Goal: Obtain resource: Download file/media

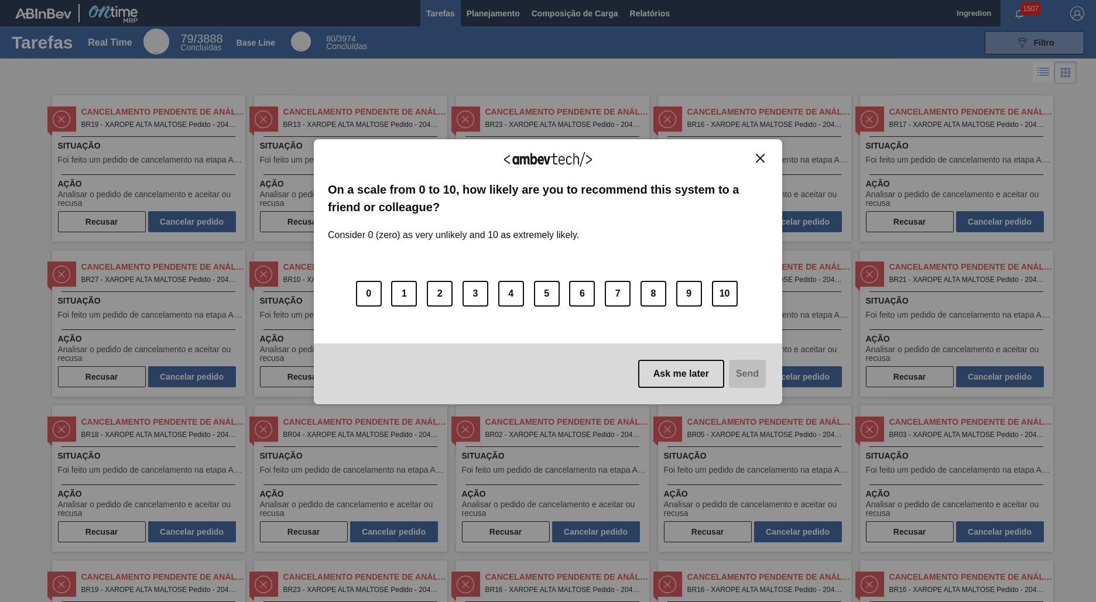
click at [760, 158] on img "Close" at bounding box center [760, 158] width 9 height 9
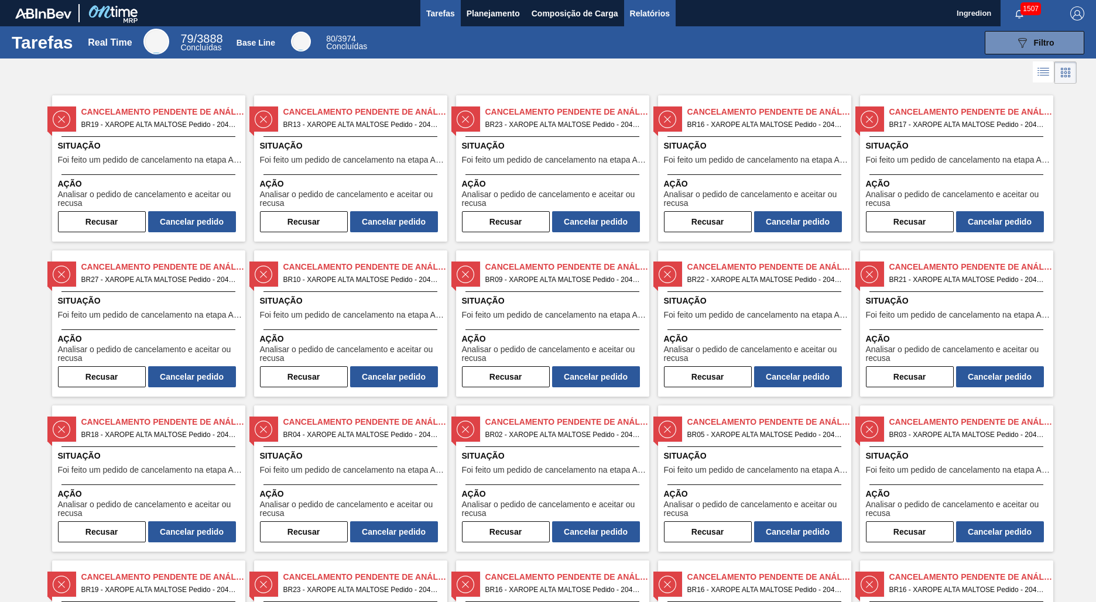
click at [649, 13] on span "Relatórios" at bounding box center [650, 13] width 40 height 14
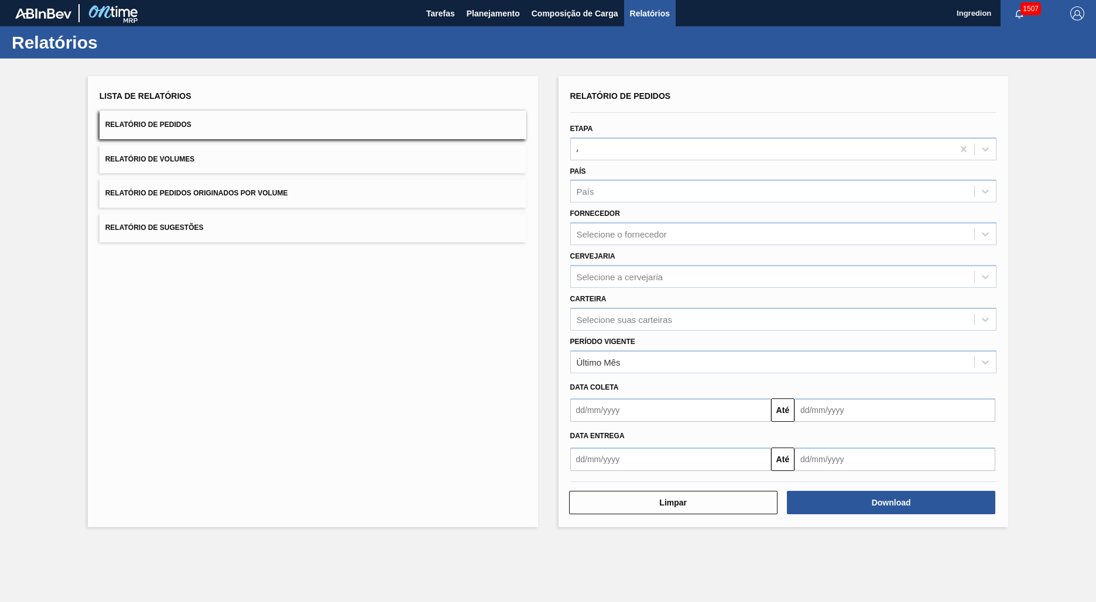
type input "Aguardando Faturamento"
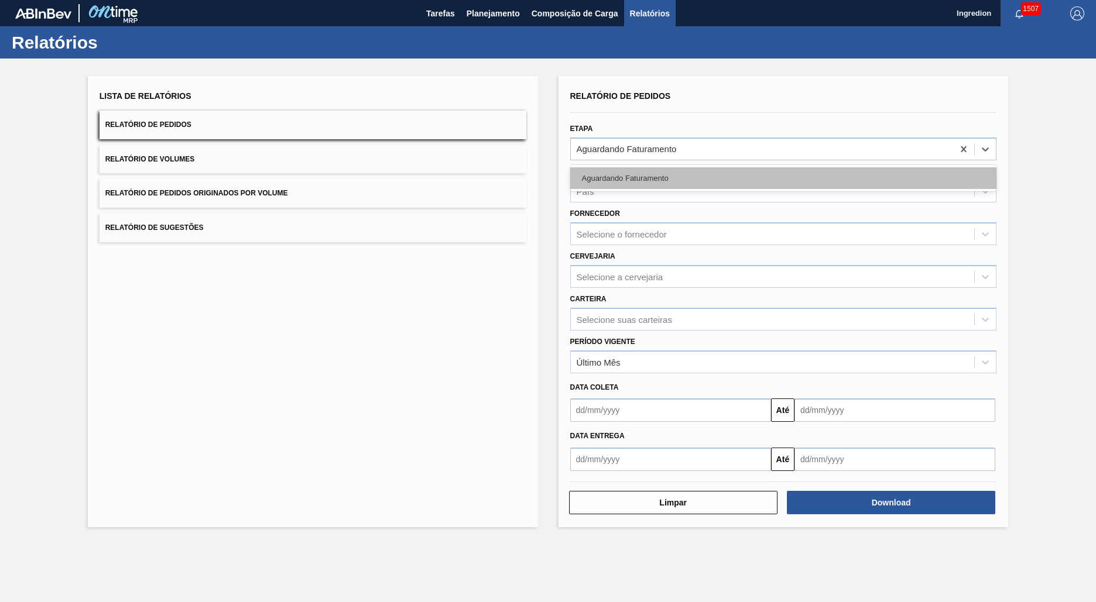
click at [783, 178] on div "Aguardando Faturamento" at bounding box center [783, 178] width 427 height 22
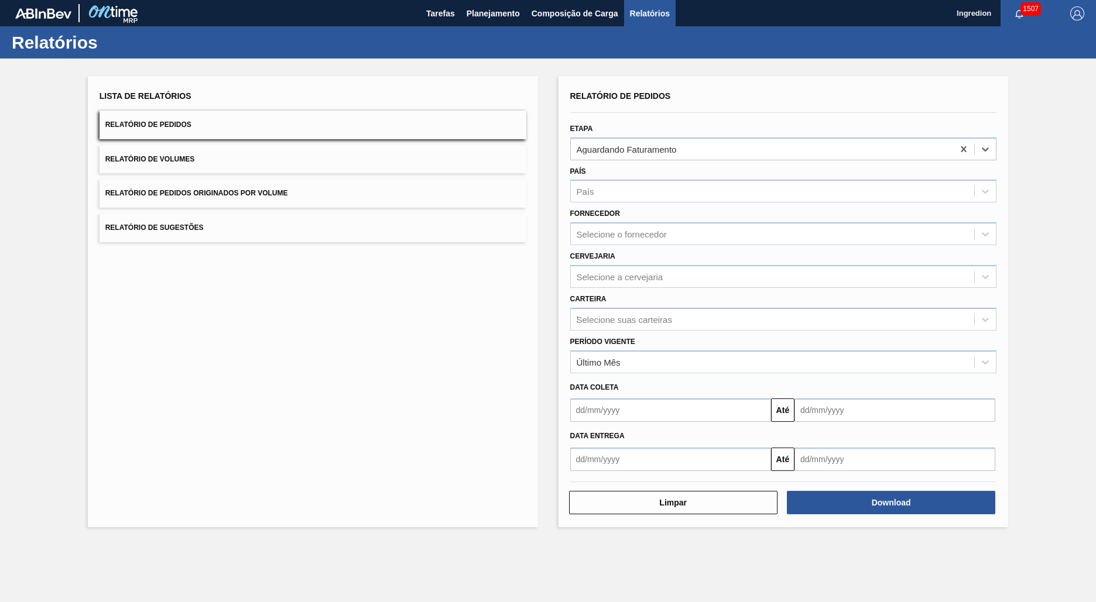
type input "Xarope"
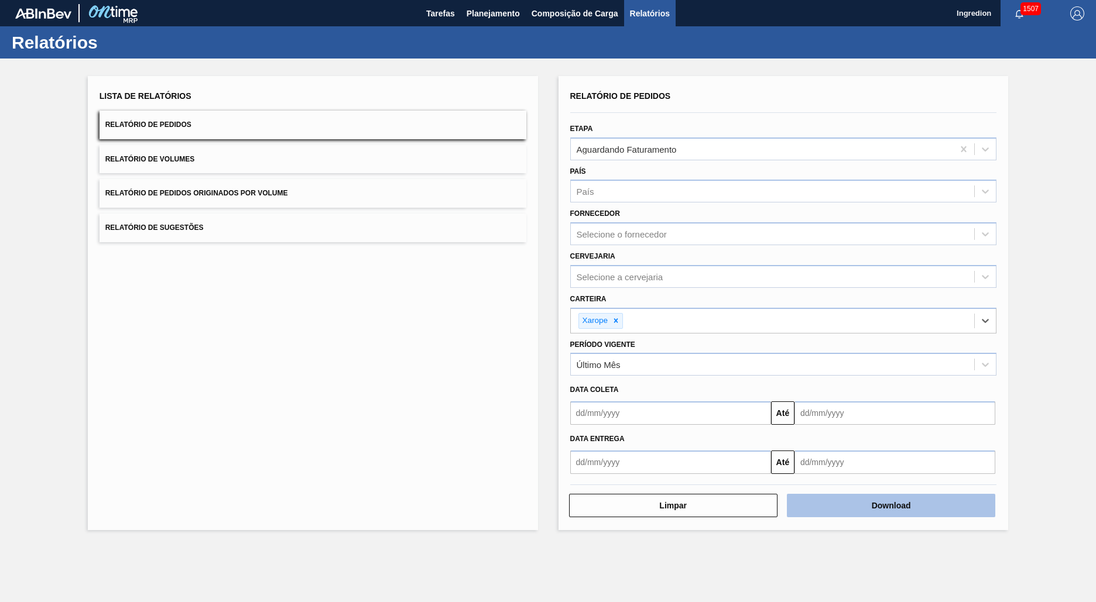
click at [891, 506] on button "Download" at bounding box center [891, 505] width 208 height 23
